Goal: Complete application form

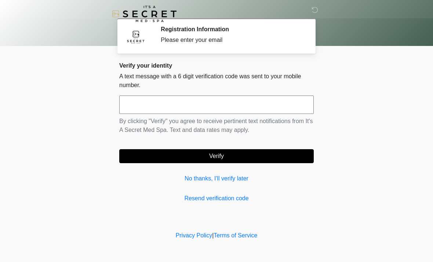
click at [208, 105] on input "text" at bounding box center [216, 104] width 195 height 18
type input "******"
click at [263, 158] on button "Verify" at bounding box center [216, 156] width 195 height 14
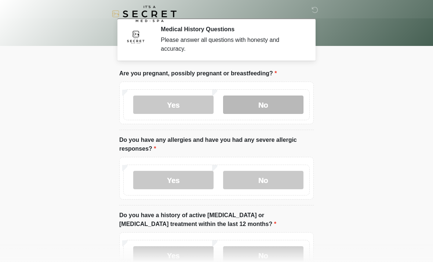
click at [264, 111] on label "No" at bounding box center [263, 104] width 80 height 18
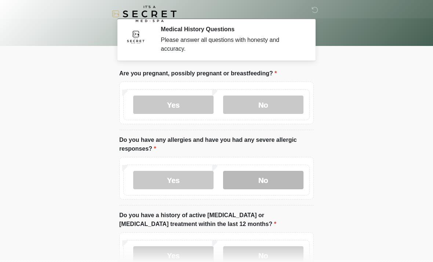
click at [245, 180] on label "No" at bounding box center [263, 180] width 80 height 18
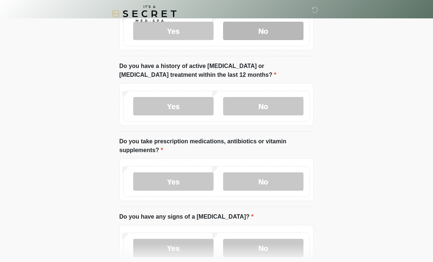
scroll to position [149, 0]
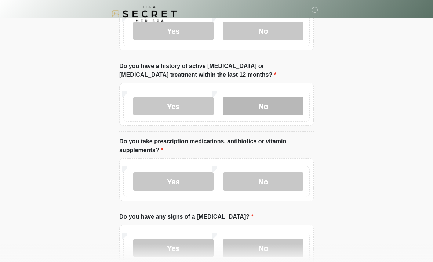
click at [257, 105] on label "No" at bounding box center [263, 106] width 80 height 18
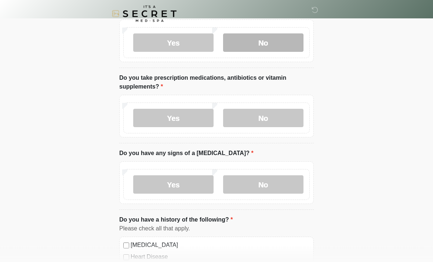
scroll to position [218, 0]
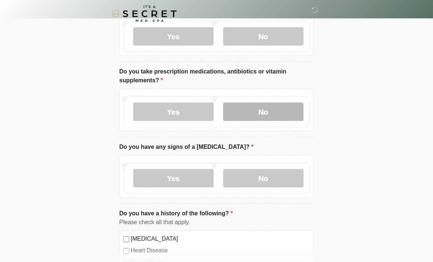
click at [252, 109] on label "No" at bounding box center [263, 112] width 80 height 18
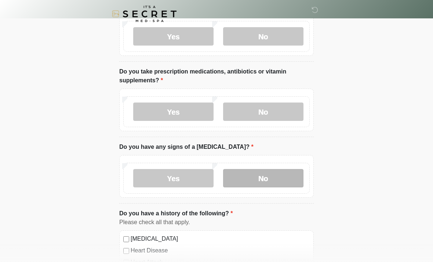
click at [250, 177] on label "No" at bounding box center [263, 178] width 80 height 18
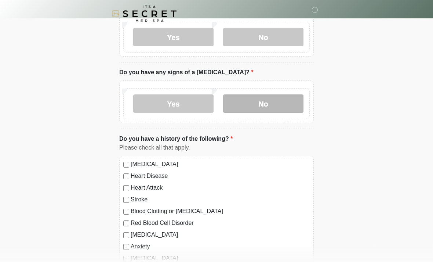
click at [264, 105] on label "No" at bounding box center [263, 104] width 80 height 18
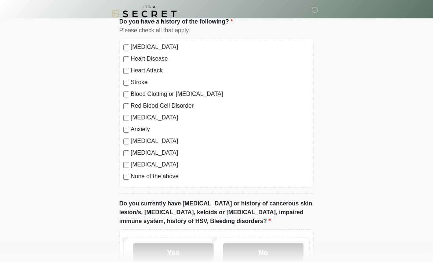
scroll to position [412, 0]
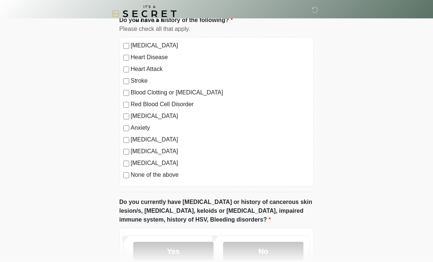
click at [165, 171] on label "None of the above" at bounding box center [220, 175] width 179 height 9
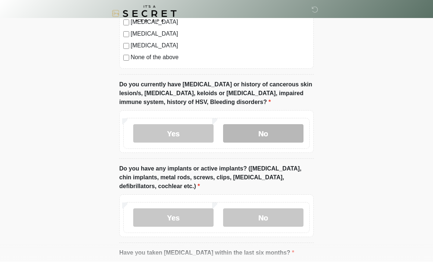
click at [274, 127] on label "No" at bounding box center [263, 133] width 80 height 18
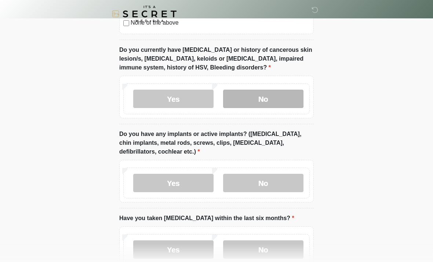
scroll to position [566, 0]
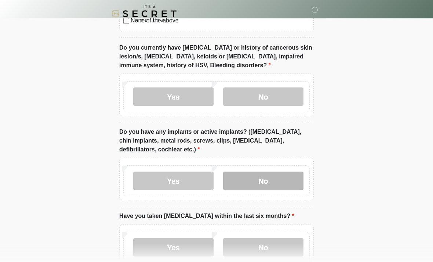
click at [263, 179] on label "No" at bounding box center [263, 181] width 80 height 18
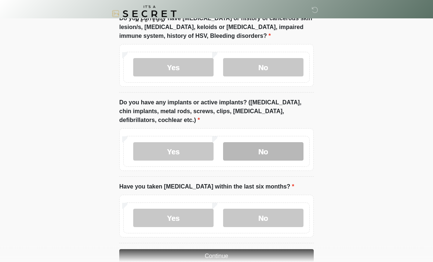
scroll to position [611, 0]
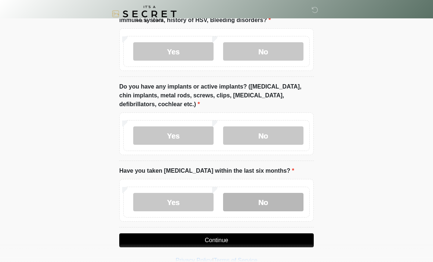
click at [262, 198] on label "No" at bounding box center [263, 202] width 80 height 18
click at [249, 239] on button "Continue" at bounding box center [216, 240] width 195 height 14
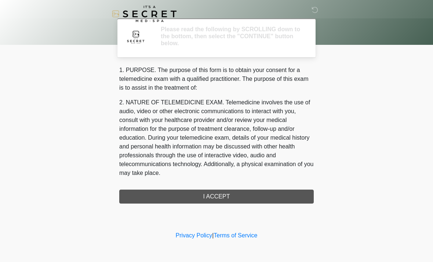
scroll to position [0, 0]
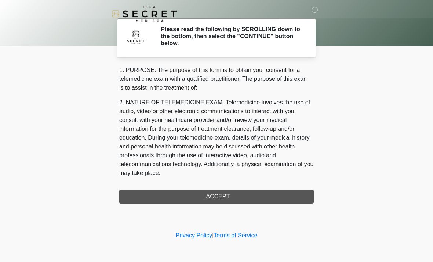
click at [222, 195] on div "1. PURPOSE. The purpose of this form is to obtain your consent for a telemedici…" at bounding box center [216, 135] width 195 height 138
click at [214, 192] on div "1. PURPOSE. The purpose of this form is to obtain your consent for a telemedici…" at bounding box center [216, 135] width 195 height 138
click at [224, 192] on div "1. PURPOSE. The purpose of this form is to obtain your consent for a telemedici…" at bounding box center [216, 135] width 195 height 138
click at [209, 197] on div "1. PURPOSE. The purpose of this form is to obtain your consent for a telemedici…" at bounding box center [216, 135] width 195 height 138
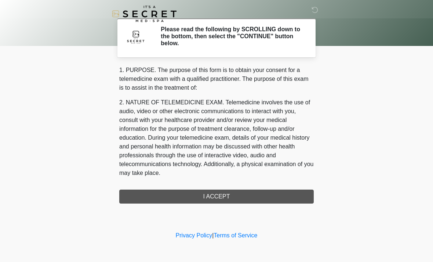
click at [243, 195] on div "1. PURPOSE. The purpose of this form is to obtain your consent for a telemedici…" at bounding box center [216, 135] width 195 height 138
click at [224, 200] on div "1. PURPOSE. The purpose of this form is to obtain your consent for a telemedici…" at bounding box center [216, 135] width 195 height 138
click at [282, 140] on p "2. NATURE OF TELEMEDICINE EXAM. Telemedicine involves the use of audio, video o…" at bounding box center [216, 137] width 195 height 79
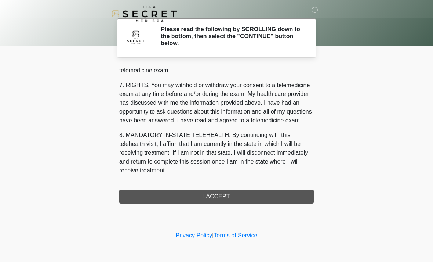
click at [248, 202] on button "I ACCEPT" at bounding box center [216, 196] width 195 height 14
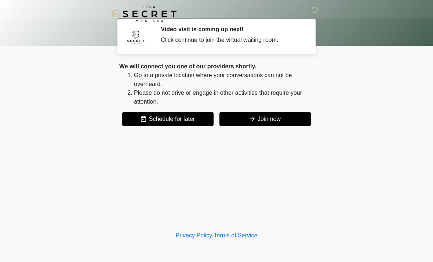
click at [275, 112] on button "Join now" at bounding box center [265, 119] width 91 height 14
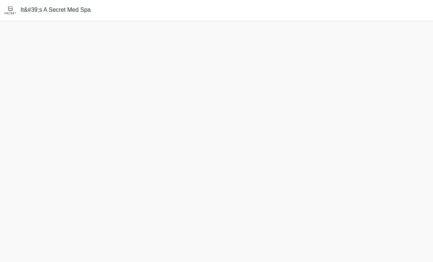
scroll to position [4, 0]
click at [0, 0] on html "It&#39;s A Secret Med Spa" at bounding box center [216, 128] width 433 height 262
